Goal: Task Accomplishment & Management: Complete application form

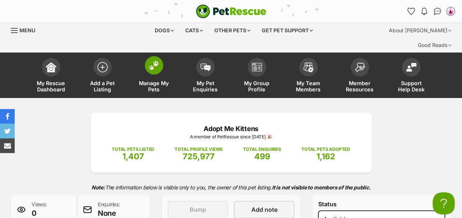
click at [155, 61] on img at bounding box center [154, 66] width 10 height 10
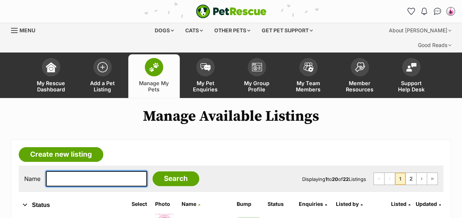
click at [65, 171] on input "text" at bounding box center [96, 178] width 101 height 15
type input "Bosko"
click at [153, 172] on input "Search" at bounding box center [176, 179] width 47 height 15
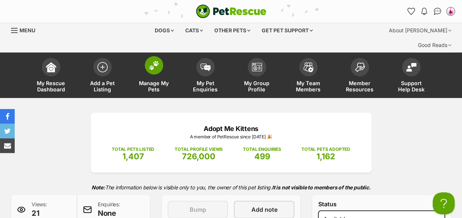
click at [158, 61] on img at bounding box center [154, 66] width 10 height 10
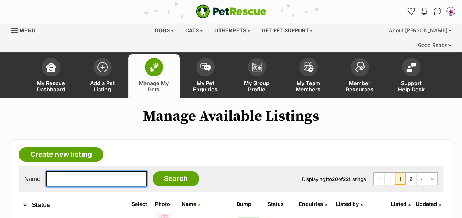
click at [66, 171] on input "text" at bounding box center [96, 178] width 101 height 15
type input "squig"
click at [153, 172] on input "Search" at bounding box center [176, 179] width 47 height 15
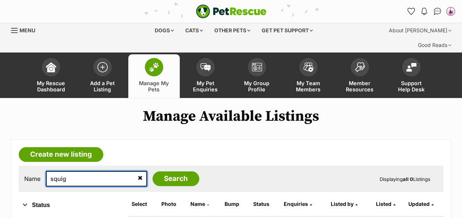
click at [66, 171] on input "squig" at bounding box center [96, 178] width 101 height 15
type input "squiggle"
click at [153, 172] on input "Search" at bounding box center [176, 179] width 47 height 15
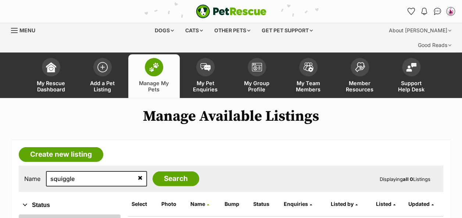
click at [36, 215] on link "All" at bounding box center [70, 221] width 102 height 13
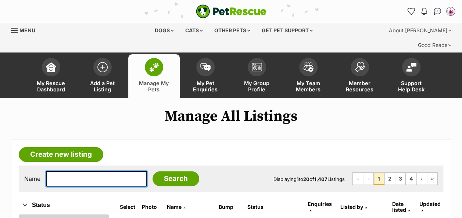
click at [75, 171] on input "text" at bounding box center [96, 178] width 101 height 15
type input "squiggle"
click at [153, 172] on input "Search" at bounding box center [176, 179] width 47 height 15
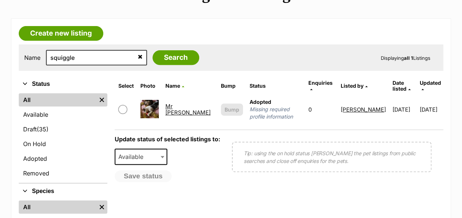
scroll to position [118, 0]
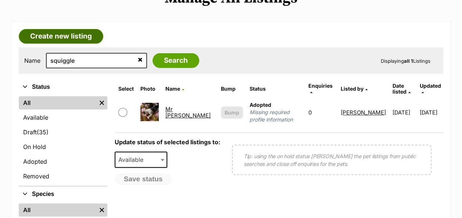
click at [79, 29] on link "Create new listing" at bounding box center [61, 36] width 85 height 15
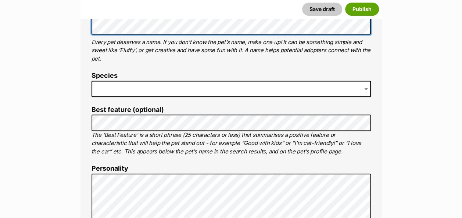
scroll to position [302, 0]
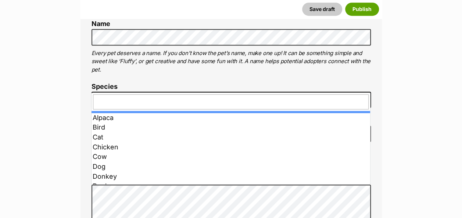
click at [152, 92] on span at bounding box center [232, 100] width 280 height 16
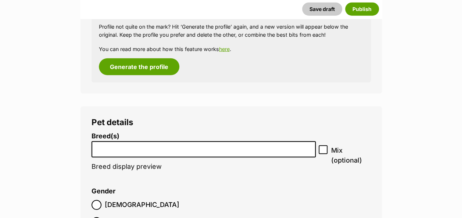
scroll to position [902, 0]
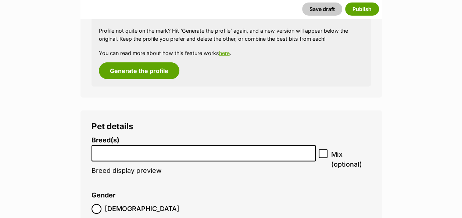
click at [147, 146] on li at bounding box center [204, 153] width 220 height 15
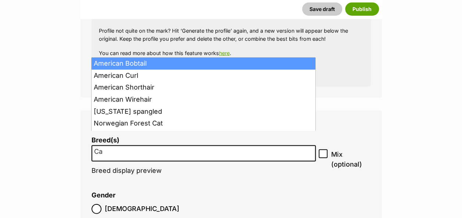
type input "C"
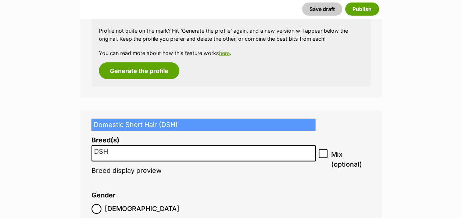
type input "DSH"
select select "252102"
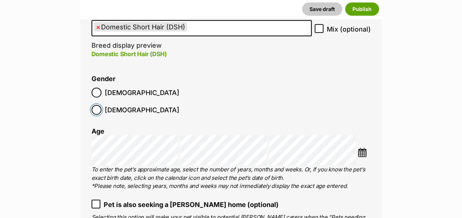
scroll to position [1048, 0]
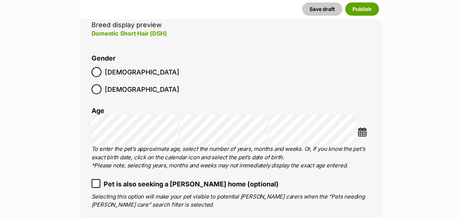
click at [361, 128] on img at bounding box center [362, 132] width 9 height 9
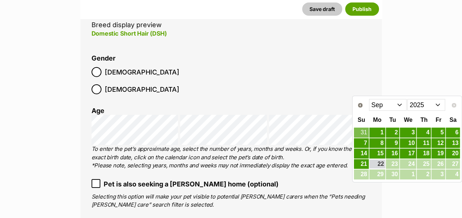
click at [399, 104] on select "Jan Feb Mar Apr May Jun Jul Aug Sep" at bounding box center [388, 105] width 38 height 12
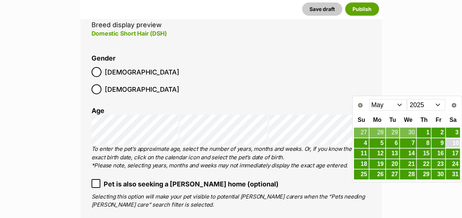
click at [453, 139] on link "10" at bounding box center [453, 143] width 14 height 9
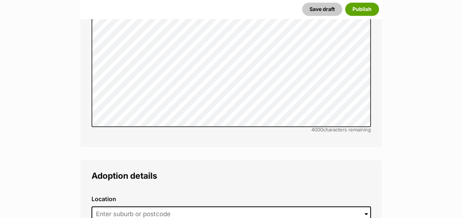
scroll to position [1774, 0]
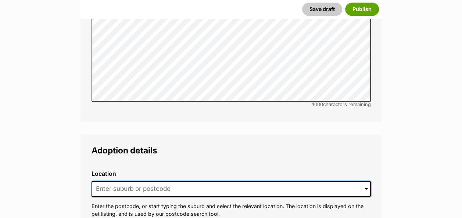
click at [245, 181] on input at bounding box center [232, 189] width 280 height 16
click at [363, 181] on input "Cairns Queensland" at bounding box center [232, 189] width 280 height 16
click at [366, 181] on span at bounding box center [366, 189] width 3 height 16
click at [360, 181] on input "Cairns Queensland" at bounding box center [232, 189] width 280 height 16
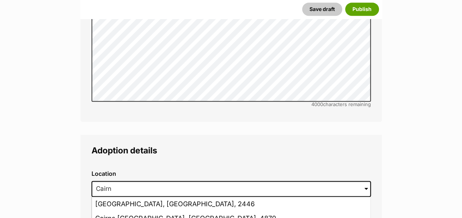
type input "Cairns, Queensland, 4870"
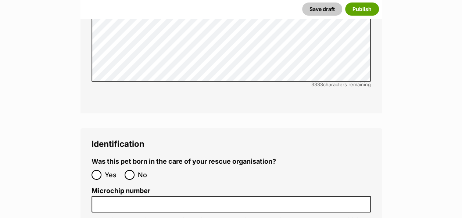
scroll to position [2507, 0]
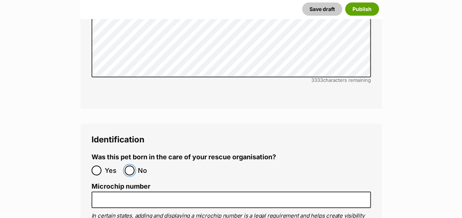
click at [132, 166] on input "No" at bounding box center [130, 171] width 10 height 10
radio input "true"
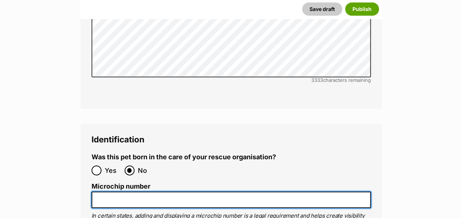
click at [111, 192] on input "Microchip number" at bounding box center [232, 200] width 280 height 17
paste input "991003003337539"
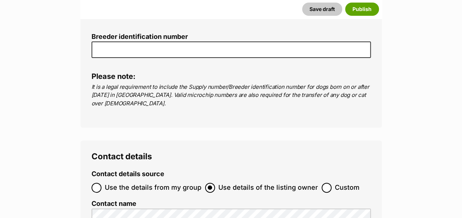
scroll to position [2778, 0]
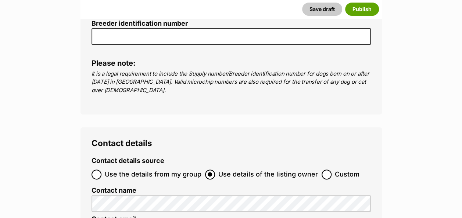
type input "991003003337539"
click at [101, 170] on label "Use the details from my group" at bounding box center [147, 175] width 110 height 10
click at [101, 170] on input "Use the details from my group" at bounding box center [97, 175] width 10 height 10
radio input "true"
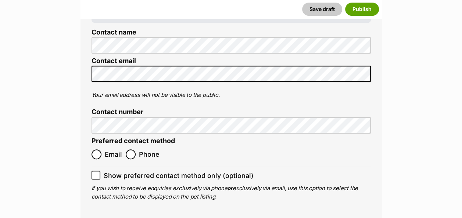
scroll to position [2988, 0]
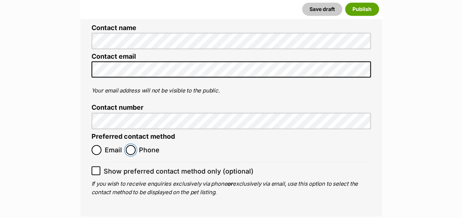
click at [135, 145] on input "Phone" at bounding box center [131, 150] width 10 height 10
radio input "true"
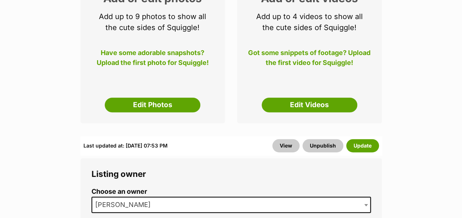
scroll to position [185, 0]
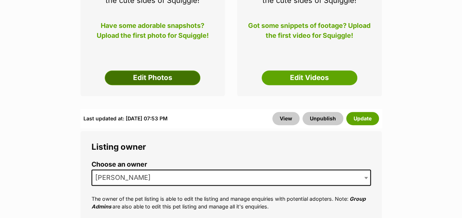
click at [169, 71] on link "Edit Photos" at bounding box center [153, 78] width 96 height 15
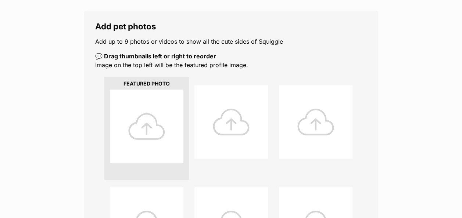
scroll to position [137, 0]
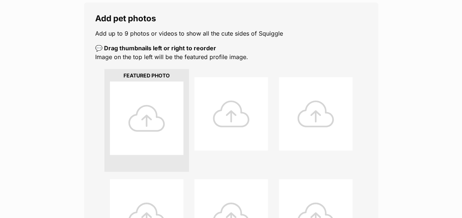
click at [153, 108] on div at bounding box center [147, 119] width 74 height 74
click at [144, 100] on div at bounding box center [147, 119] width 74 height 74
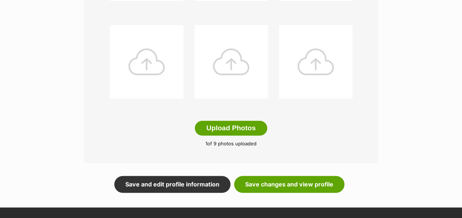
scroll to position [391, 0]
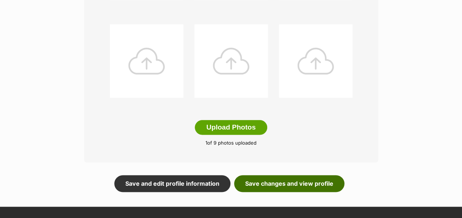
click at [297, 175] on link "Save changes and view profile" at bounding box center [289, 183] width 110 height 17
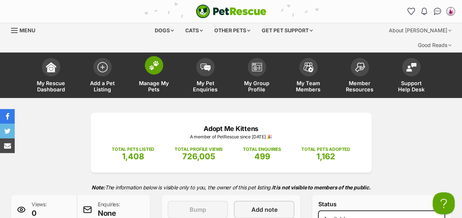
click at [155, 61] on img at bounding box center [154, 66] width 10 height 10
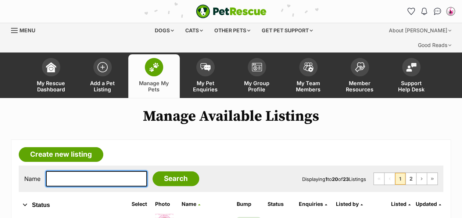
click at [69, 171] on input "text" at bounding box center [96, 178] width 101 height 15
type input "almo"
click at [153, 172] on input "Search" at bounding box center [176, 179] width 47 height 15
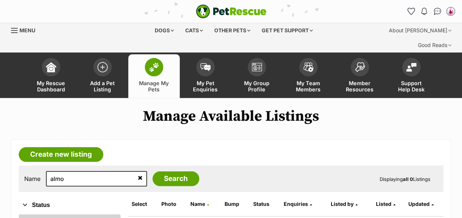
click at [46, 215] on link "All" at bounding box center [70, 221] width 102 height 13
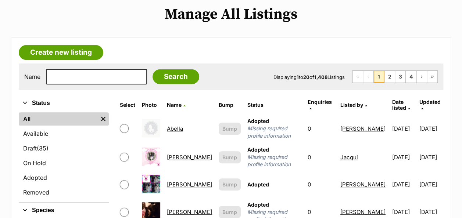
scroll to position [105, 0]
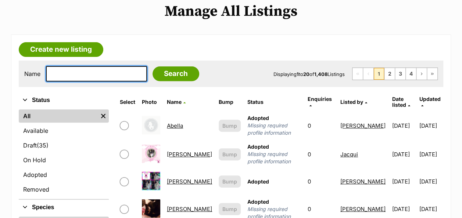
click at [79, 66] on input "text" at bounding box center [96, 73] width 101 height 15
type input "almo"
click at [153, 67] on input "Search" at bounding box center [176, 74] width 47 height 15
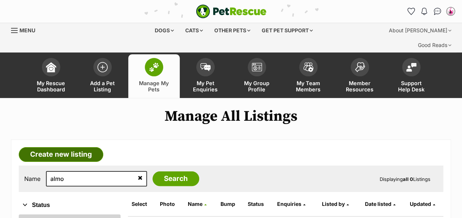
click at [77, 147] on link "Create new listing" at bounding box center [61, 154] width 85 height 15
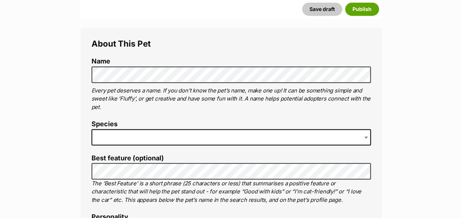
scroll to position [269, 0]
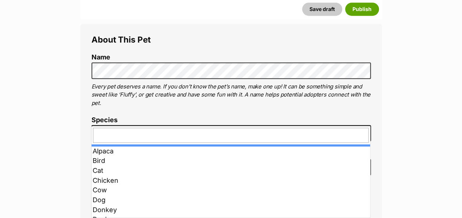
click at [138, 125] on span at bounding box center [232, 133] width 280 height 16
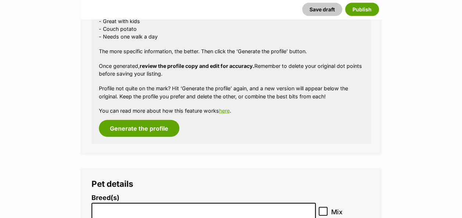
scroll to position [782, 0]
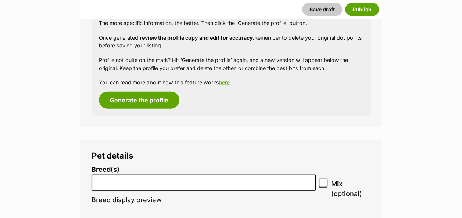
click at [129, 178] on input "search" at bounding box center [204, 182] width 220 height 8
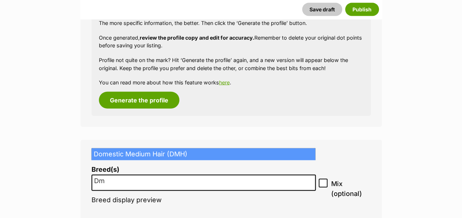
type input "Dm"
select select "252101"
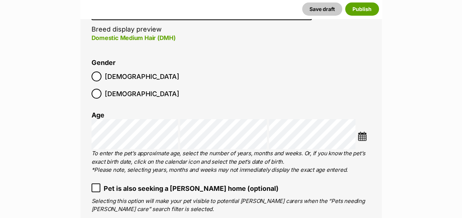
scroll to position [961, 0]
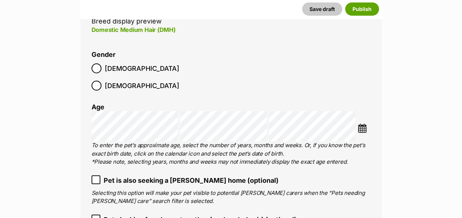
click at [360, 124] on img at bounding box center [362, 128] width 9 height 9
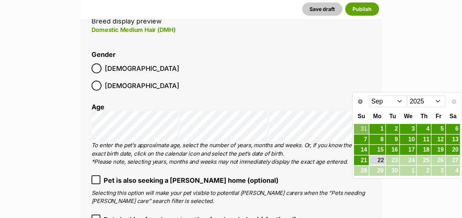
drag, startPoint x: 360, startPoint y: 94, endPoint x: 402, endPoint y: 100, distance: 42.4
click at [402, 100] on div "Prev Next Jan Feb Mar Apr May Jun Jul Aug Sep 2015 2016 2017 2018 2019 2020 202…" at bounding box center [407, 101] width 107 height 15
click at [402, 100] on select "Jan Feb Mar Apr May Jun Jul Aug Sep" at bounding box center [388, 102] width 38 height 12
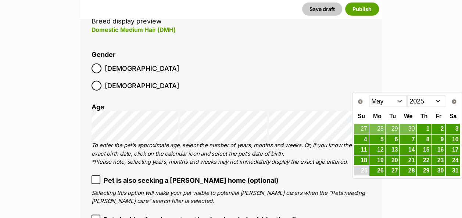
click at [364, 169] on link "25" at bounding box center [361, 171] width 14 height 9
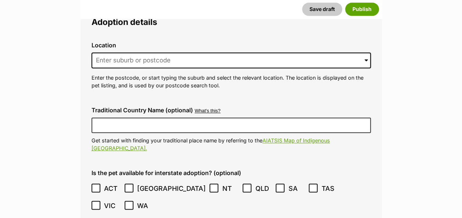
scroll to position [1804, 0]
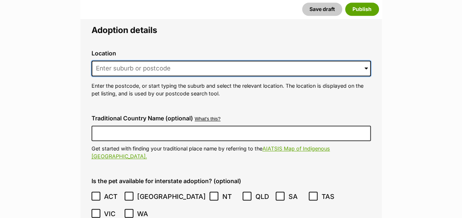
click at [213, 61] on input at bounding box center [232, 69] width 280 height 16
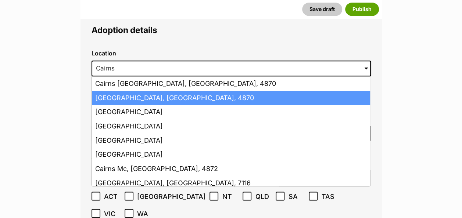
click at [204, 91] on li "Cairns, Queensland, 4870" at bounding box center [231, 98] width 278 height 14
type input "Cairns, Queensland, 4870"
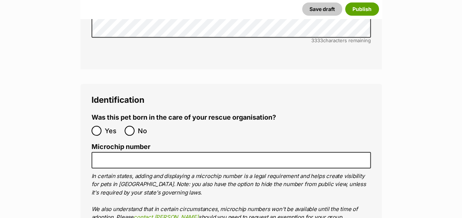
scroll to position [2439, 0]
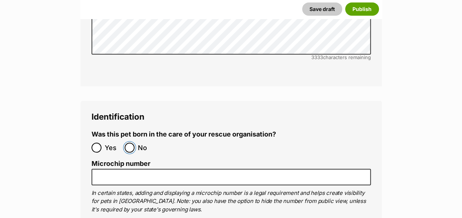
click at [133, 143] on input "No" at bounding box center [130, 148] width 10 height 10
radio input "true"
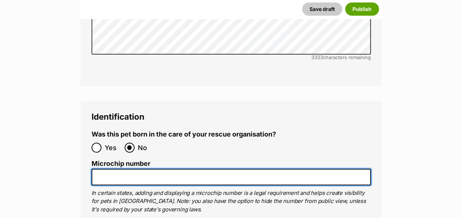
click at [107, 169] on input "Microchip number" at bounding box center [232, 177] width 280 height 17
paste input "991003003337508"
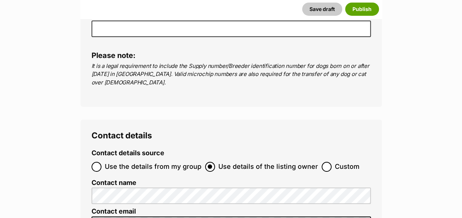
scroll to position [2712, 0]
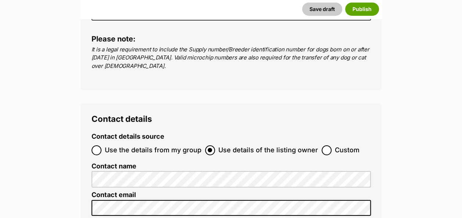
type input "991003003337508"
click at [95, 146] on input "Use the details from my group" at bounding box center [97, 151] width 10 height 10
radio input "true"
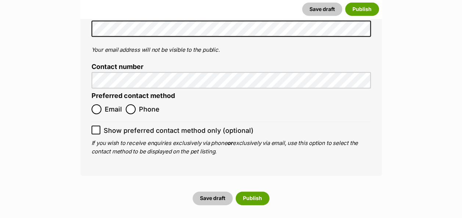
scroll to position [2933, 0]
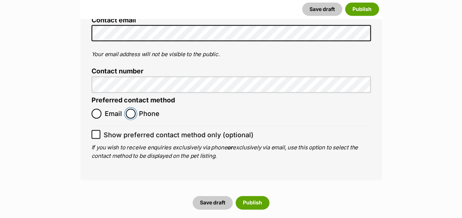
click at [132, 109] on input "Phone" at bounding box center [131, 114] width 10 height 10
radio input "true"
click at [249, 196] on button "Publish" at bounding box center [253, 202] width 34 height 13
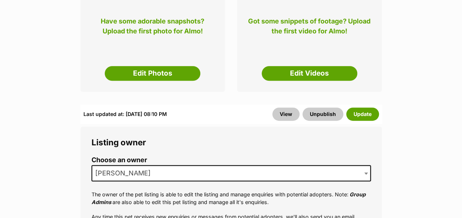
scroll to position [203, 0]
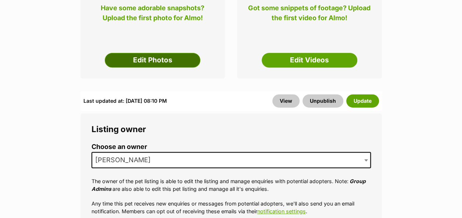
click at [144, 53] on link "Edit Photos" at bounding box center [153, 60] width 96 height 15
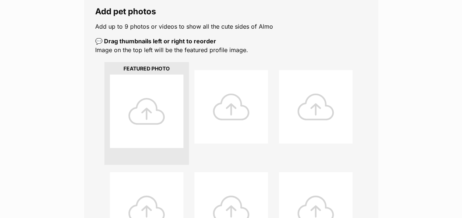
scroll to position [148, 0]
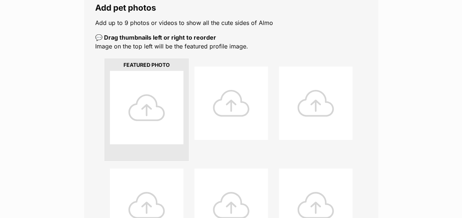
click at [151, 91] on div at bounding box center [147, 108] width 74 height 74
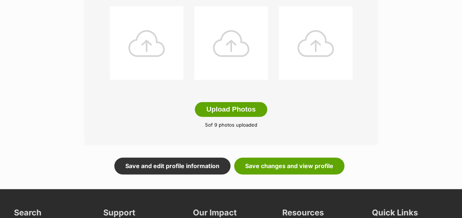
scroll to position [408, 0]
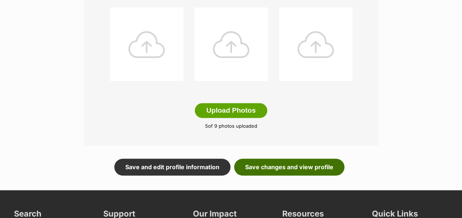
click at [292, 159] on link "Save changes and view profile" at bounding box center [289, 167] width 110 height 17
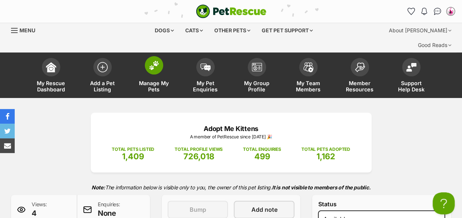
click at [149, 61] on img at bounding box center [154, 66] width 10 height 10
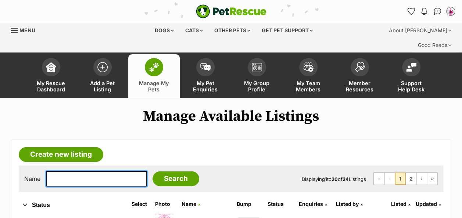
click at [79, 171] on input "text" at bounding box center [96, 178] width 101 height 15
type input "[PERSON_NAME]"
click at [153, 172] on input "Search" at bounding box center [176, 179] width 47 height 15
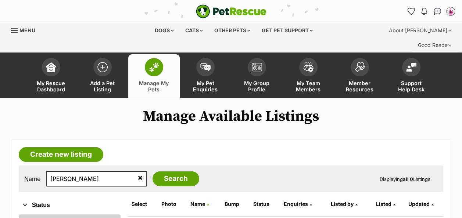
click at [32, 215] on link "All" at bounding box center [70, 221] width 102 height 13
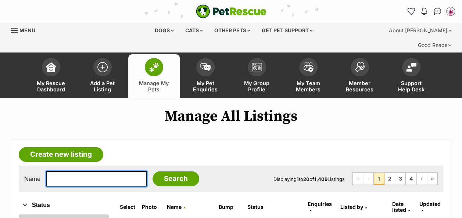
click at [99, 171] on input "text" at bounding box center [96, 178] width 101 height 15
type input "nik"
click at [153, 172] on input "Search" at bounding box center [176, 179] width 47 height 15
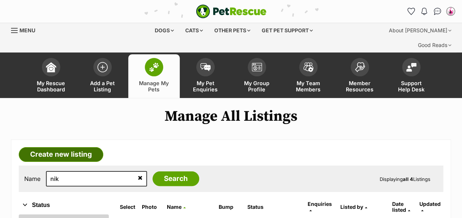
click at [71, 147] on link "Create new listing" at bounding box center [61, 154] width 85 height 15
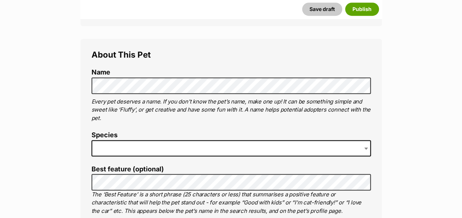
scroll to position [250, 0]
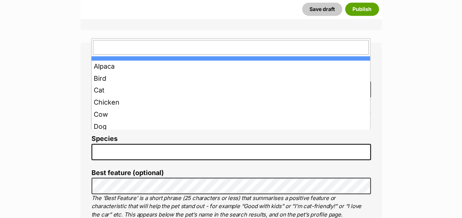
click at [210, 144] on span at bounding box center [232, 152] width 280 height 16
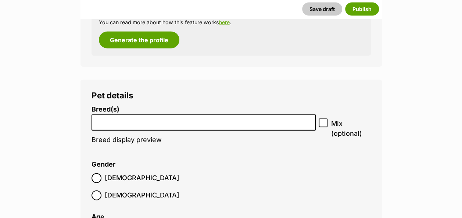
scroll to position [870, 0]
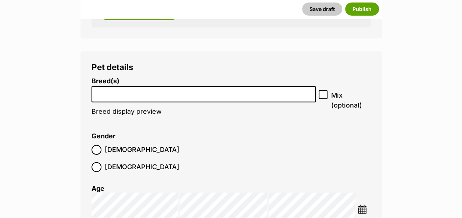
click at [178, 89] on input "search" at bounding box center [204, 93] width 220 height 8
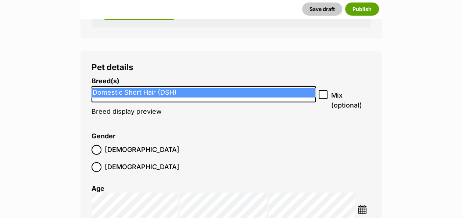
type input "dsh"
select select "252102"
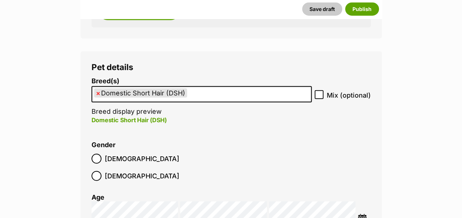
click at [364, 214] on img at bounding box center [362, 218] width 9 height 9
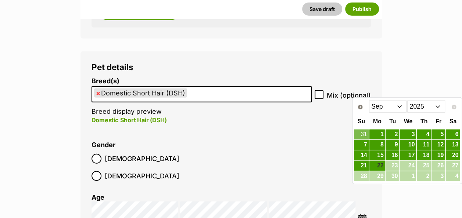
click at [401, 106] on select "Jan Feb Mar Apr May Jun Jul Aug Sep" at bounding box center [388, 107] width 38 height 12
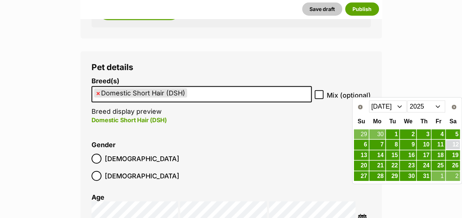
click at [458, 143] on link "12" at bounding box center [453, 145] width 14 height 9
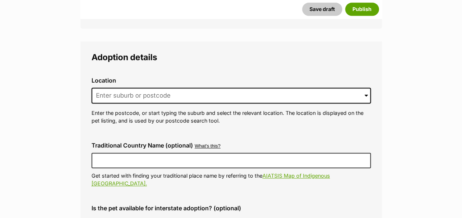
scroll to position [1781, 0]
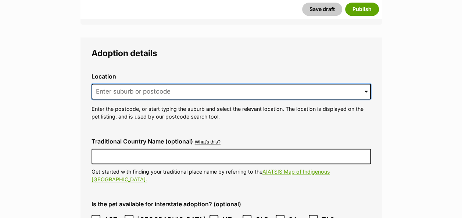
click at [238, 84] on input at bounding box center [232, 92] width 280 height 16
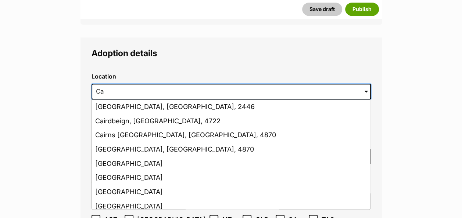
type input "C"
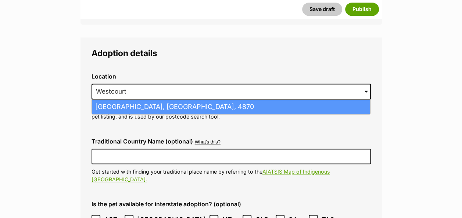
click at [216, 100] on li "Westcourt, Queensland, 4870" at bounding box center [231, 107] width 278 height 14
type input "Westcourt, Queensland, 4870"
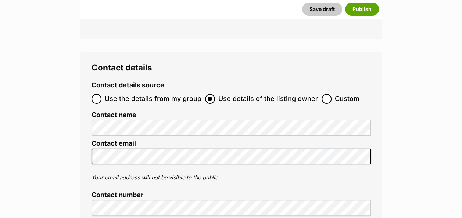
scroll to position [2792, 0]
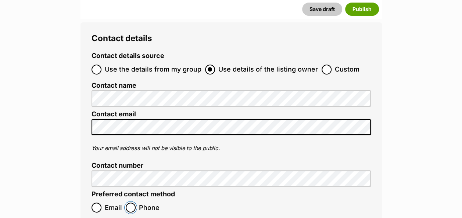
click at [131, 203] on input "Phone" at bounding box center [131, 208] width 10 height 10
radio input "true"
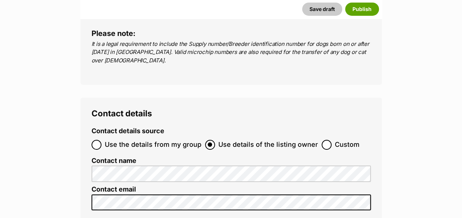
scroll to position [2704, 0]
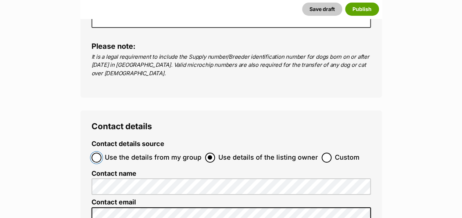
click at [96, 153] on input "Use the details from my group" at bounding box center [97, 158] width 10 height 10
radio input "true"
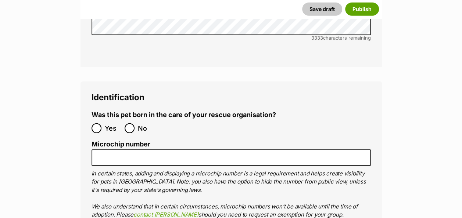
scroll to position [2428, 0]
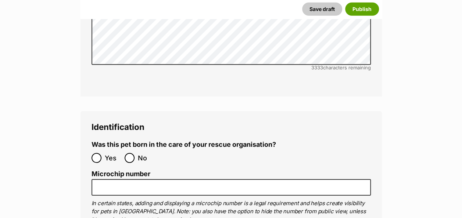
click at [135, 153] on label "No" at bounding box center [139, 158] width 29 height 10
click at [135, 153] on input "No" at bounding box center [130, 158] width 10 height 10
radio input "true"
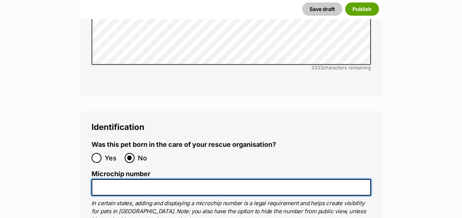
click at [117, 179] on input "Microchip number" at bounding box center [232, 187] width 280 height 17
paste input "991003001063516"
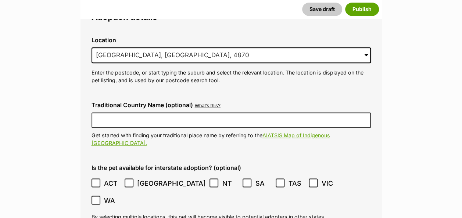
scroll to position [1825, 0]
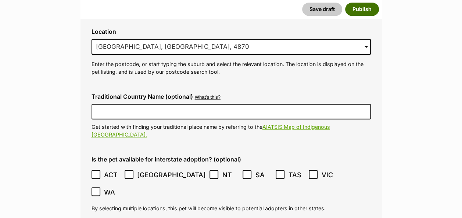
type input "991003001063516"
click at [366, 9] on button "Publish" at bounding box center [362, 9] width 34 height 13
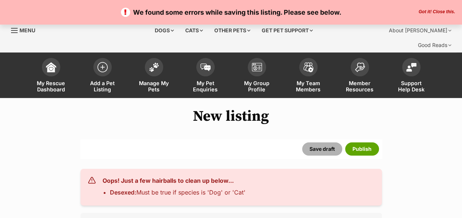
click at [321, 143] on button "Save draft" at bounding box center [322, 149] width 40 height 13
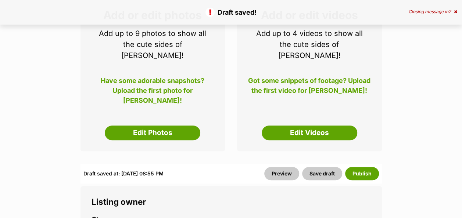
scroll to position [163, 0]
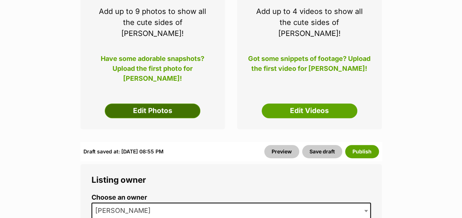
click at [144, 104] on link "Edit Photos" at bounding box center [153, 111] width 96 height 15
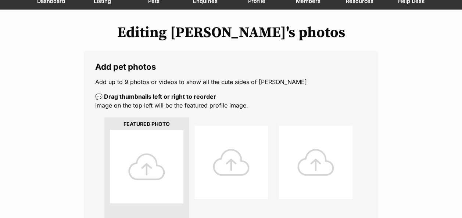
scroll to position [164, 0]
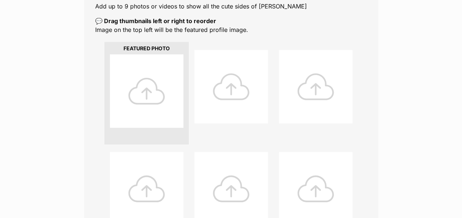
click at [150, 82] on div at bounding box center [147, 91] width 74 height 74
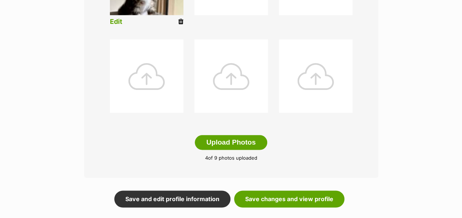
scroll to position [391, 0]
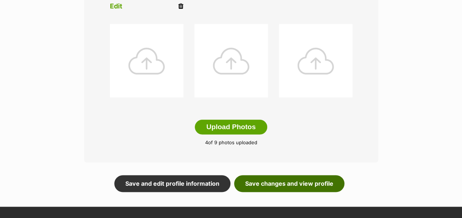
click at [313, 175] on link "Save changes and view profile" at bounding box center [289, 183] width 110 height 17
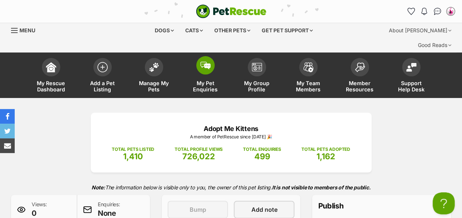
click at [206, 62] on img at bounding box center [205, 66] width 10 height 8
